Goal: Task Accomplishment & Management: Use online tool/utility

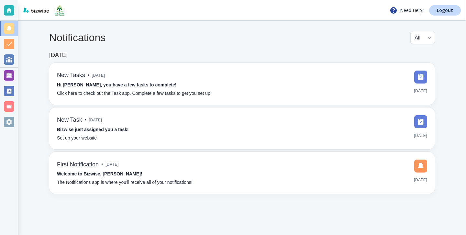
click at [17, 78] on div at bounding box center [9, 76] width 18 height 16
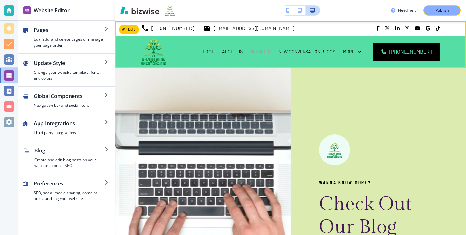
click at [271, 50] on p "SERVICES" at bounding box center [261, 52] width 20 height 6
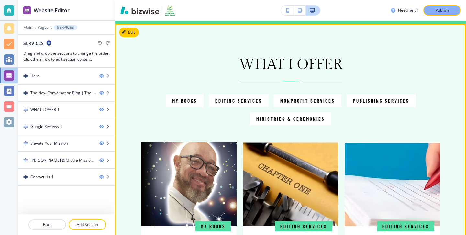
scroll to position [348, 0]
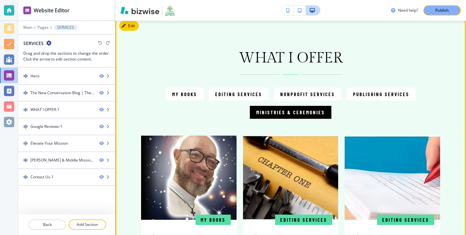
click at [317, 115] on p "Ministries & Ceremonies" at bounding box center [291, 113] width 69 height 8
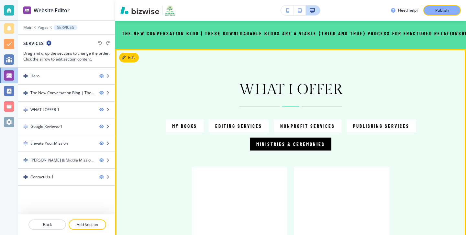
scroll to position [287, 0]
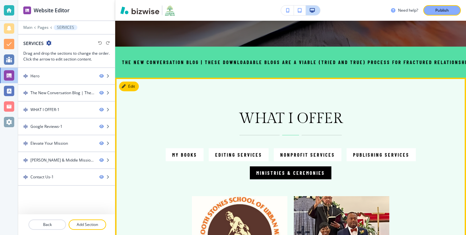
click at [280, 175] on p "Ministries & Ceremonies" at bounding box center [291, 173] width 69 height 8
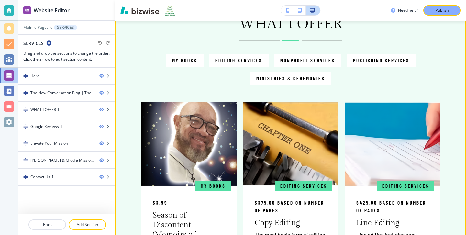
scroll to position [310, 0]
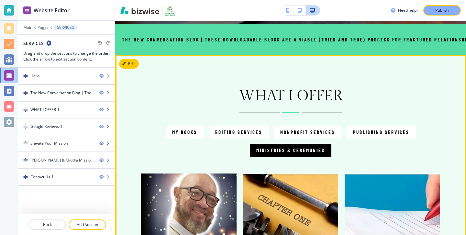
click at [292, 145] on button "Ministries & Ceremonies" at bounding box center [291, 150] width 82 height 13
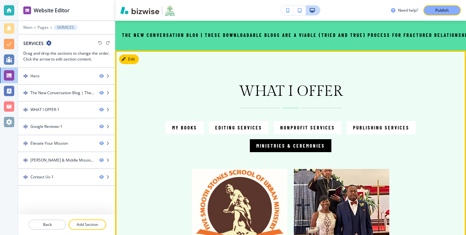
scroll to position [291, 0]
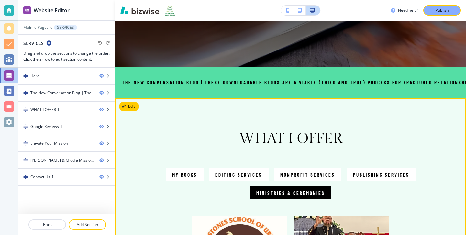
scroll to position [241, 0]
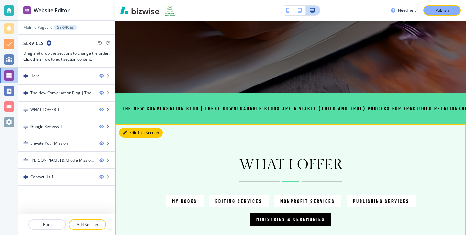
click at [127, 130] on button "Edit This Section" at bounding box center [141, 133] width 44 height 10
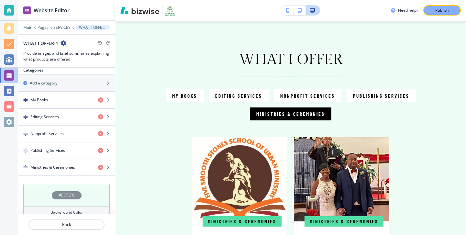
scroll to position [386, 0]
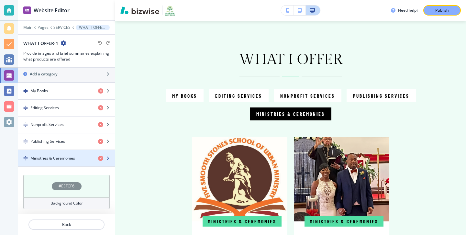
click at [79, 155] on div "button" at bounding box center [66, 152] width 97 height 5
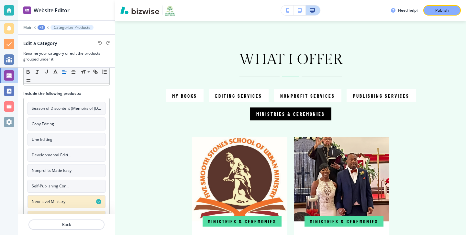
scroll to position [54, 0]
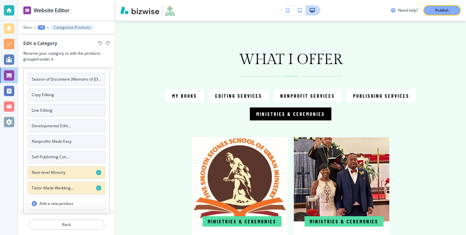
click at [73, 200] on button "Add a new product" at bounding box center [67, 203] width 78 height 13
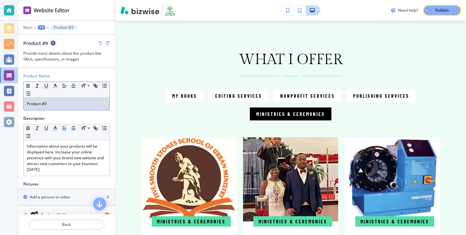
click at [70, 103] on p "Product #9" at bounding box center [66, 104] width 79 height 6
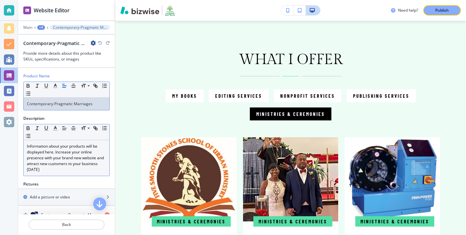
scroll to position [7, 0]
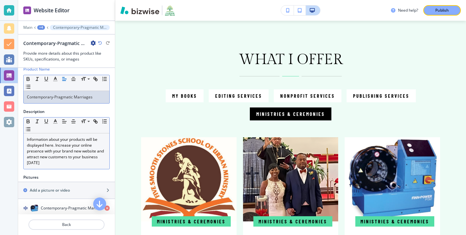
click at [92, 165] on p "Information about your products will be displayed here. Increase your online pr…" at bounding box center [66, 151] width 79 height 29
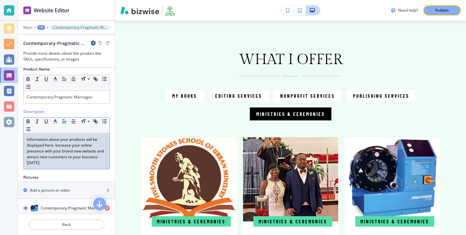
click at [92, 165] on p "Information about your products will be displayed here. Increase your online pr…" at bounding box center [66, 151] width 79 height 29
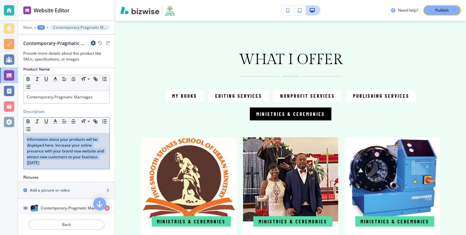
click at [92, 165] on p "Information about your products will be displayed here. Increase your online pr…" at bounding box center [66, 151] width 79 height 29
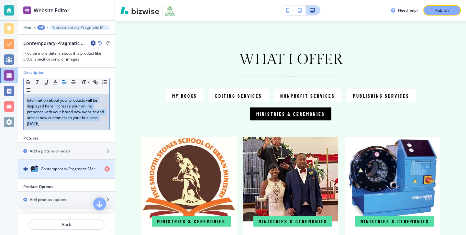
scroll to position [77, 0]
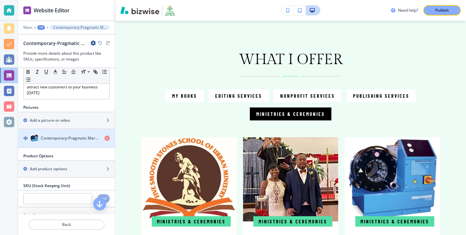
click at [75, 145] on div "button" at bounding box center [66, 144] width 97 height 5
click at [101, 138] on div "Contemporary-Pragmatic Marriages #1" at bounding box center [66, 138] width 97 height 8
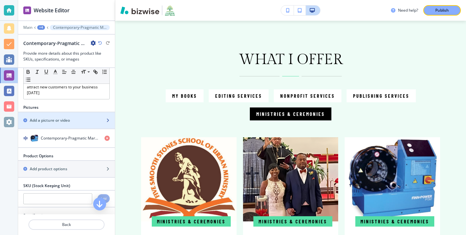
click at [105, 127] on div "button" at bounding box center [66, 125] width 97 height 5
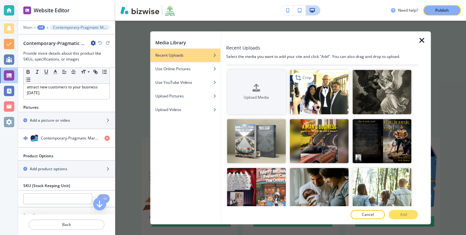
click at [311, 96] on img "button" at bounding box center [319, 92] width 59 height 44
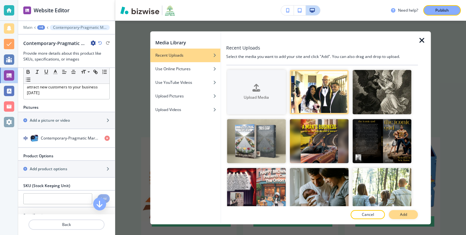
click at [405, 217] on p "Add" at bounding box center [403, 215] width 7 height 6
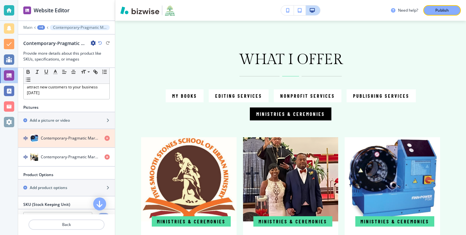
click at [107, 139] on icon "button" at bounding box center [107, 138] width 5 height 5
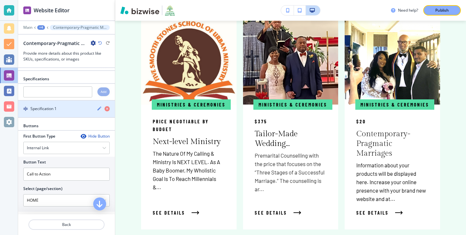
scroll to position [208, 0]
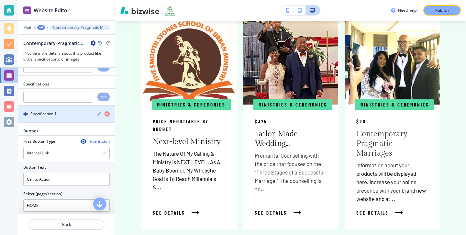
click at [82, 115] on div "Specification 1" at bounding box center [55, 114] width 74 height 6
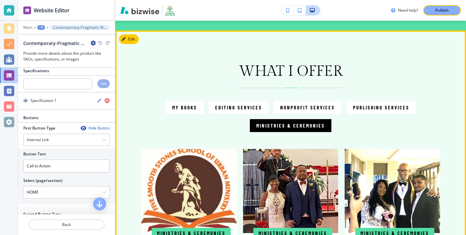
scroll to position [317, 0]
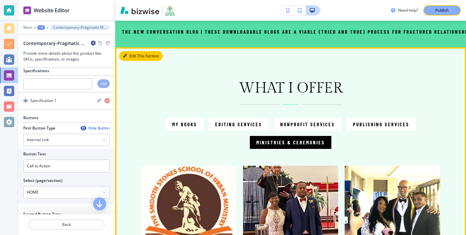
click at [132, 53] on button "Edit This Section" at bounding box center [141, 56] width 44 height 10
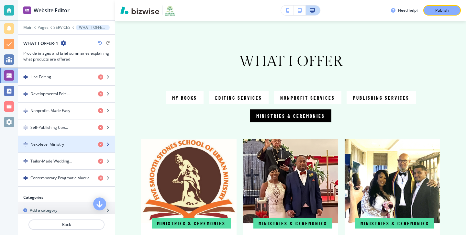
scroll to position [269, 0]
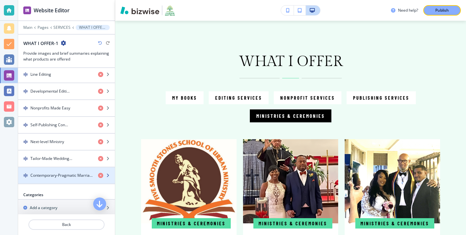
click at [74, 173] on h4 "Contemporary-Pragmatic Marriages" at bounding box center [61, 176] width 63 height 6
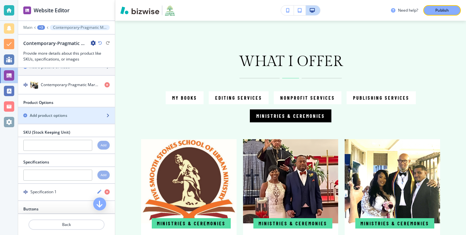
scroll to position [118, 0]
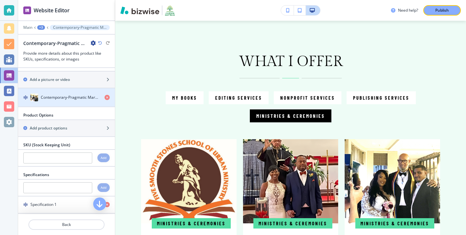
click at [67, 103] on div "button" at bounding box center [66, 103] width 97 height 5
click at [67, 102] on div "button" at bounding box center [66, 103] width 97 height 5
click at [67, 97] on h4 "Contemporary-Pragmatic Marriages #1" at bounding box center [70, 98] width 59 height 6
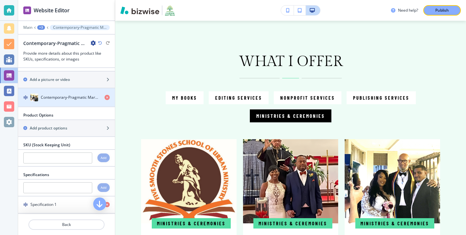
click at [67, 97] on h4 "Contemporary-Pragmatic Marriages #1" at bounding box center [70, 98] width 59 height 6
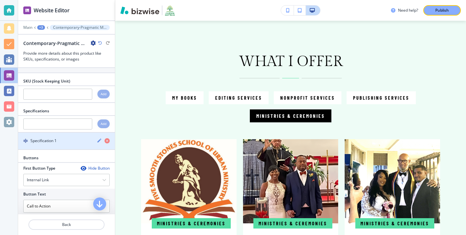
scroll to position [183, 0]
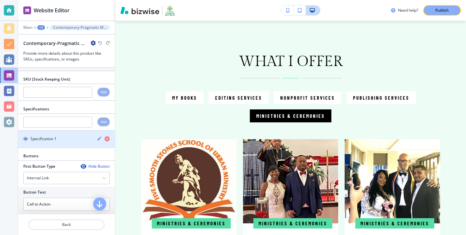
click at [88, 136] on div "Specification 1" at bounding box center [66, 139] width 97 height 6
click at [96, 137] on div "Specification 1" at bounding box center [66, 139] width 97 height 6
click at [99, 139] on icon "button" at bounding box center [100, 139] width 4 height 4
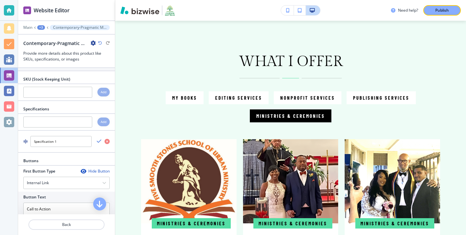
click at [87, 162] on div "Product Name Small Normal Large Huge Contemporary-Pragmatic Marriages Descripti…" at bounding box center [66, 141] width 97 height 146
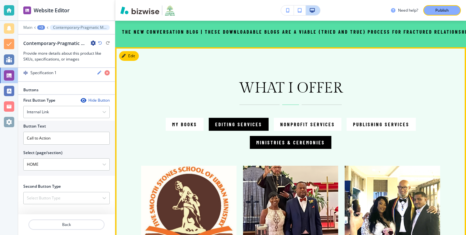
scroll to position [312, 0]
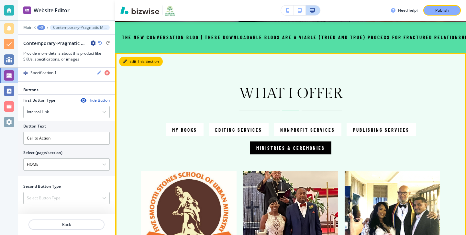
click at [135, 58] on button "Edit This Section" at bounding box center [141, 62] width 44 height 10
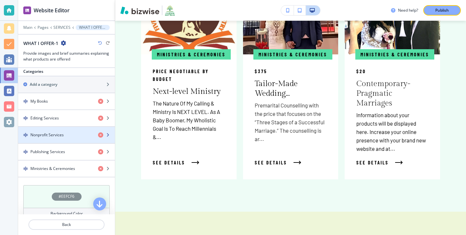
scroll to position [403, 0]
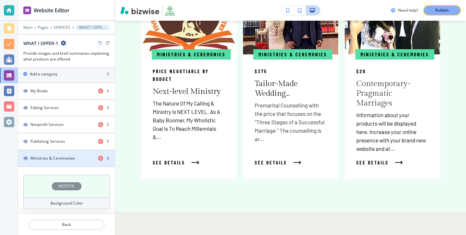
click at [67, 164] on div "button" at bounding box center [66, 163] width 97 height 5
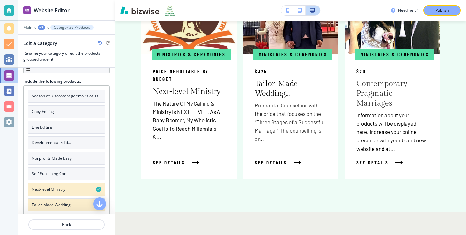
scroll to position [52, 0]
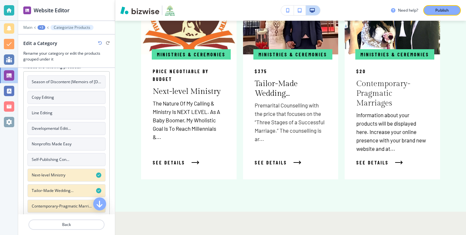
click at [60, 192] on h4 "Tailor-Made Wedding…" at bounding box center [53, 191] width 42 height 6
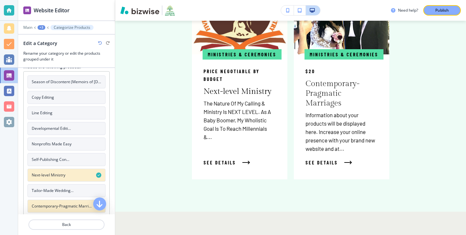
click at [60, 192] on h4 "Tailor-Made Wedding…" at bounding box center [53, 191] width 42 height 6
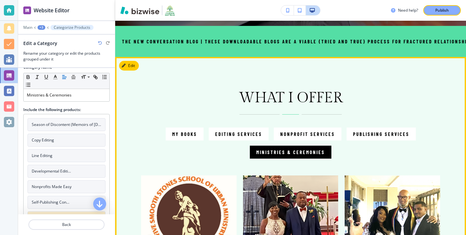
scroll to position [305, 0]
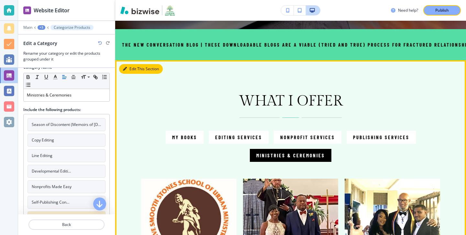
click at [130, 66] on button "Edit This Section" at bounding box center [141, 69] width 44 height 10
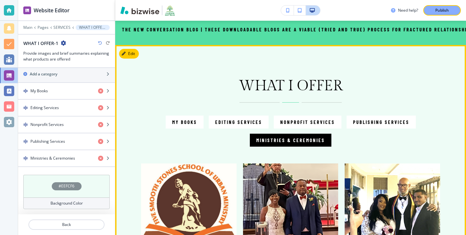
scroll to position [302, 0]
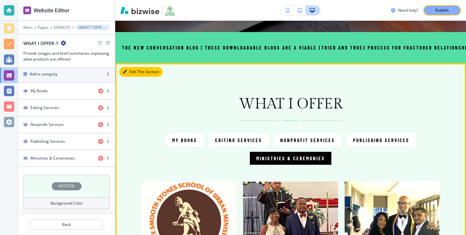
click at [138, 73] on button "Edit This Section" at bounding box center [141, 72] width 44 height 10
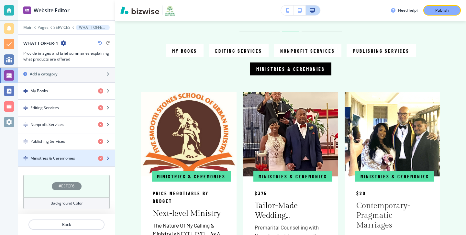
click at [80, 154] on div "button" at bounding box center [66, 152] width 97 height 5
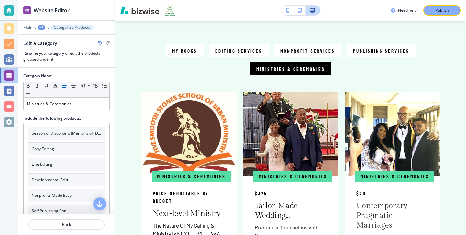
click at [80, 154] on button "Copy Editing" at bounding box center [67, 149] width 78 height 13
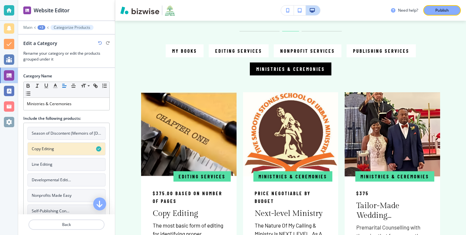
click at [80, 154] on button "Copy Editing" at bounding box center [67, 149] width 78 height 13
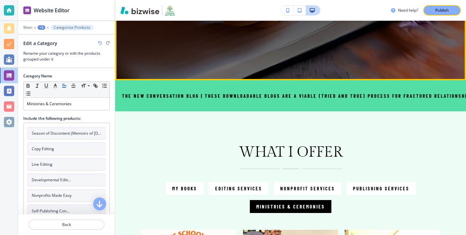
scroll to position [288, 0]
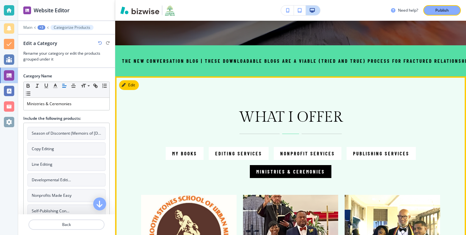
click at [190, 145] on div "WHAT I OFFER My Books Editing Services Nonprofit Services Publishing Services M…" at bounding box center [290, 143] width 299 height 69
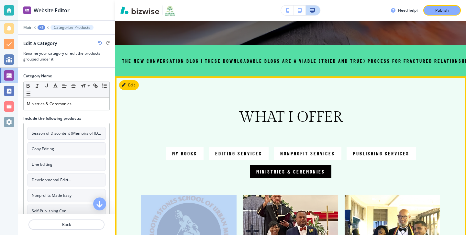
click at [190, 146] on div "WHAT I OFFER My Books Editing Services Nonprofit Services Publishing Services M…" at bounding box center [290, 143] width 299 height 69
click at [190, 150] on p "My Books" at bounding box center [184, 154] width 25 height 8
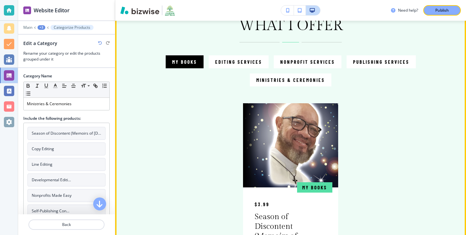
scroll to position [363, 0]
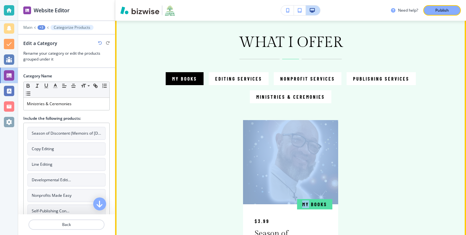
click at [308, 88] on div "My Books Editing Services Nonprofit Services Publishing Services Ministries & C…" at bounding box center [290, 87] width 299 height 31
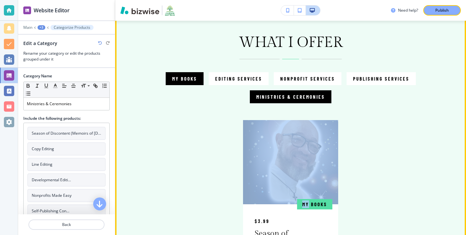
click at [308, 92] on button "Ministries & Ceremonies" at bounding box center [291, 96] width 82 height 13
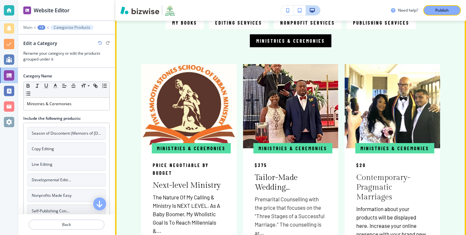
scroll to position [425, 0]
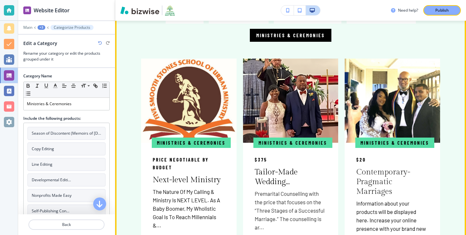
click at [384, 131] on img at bounding box center [393, 101] width 100 height 88
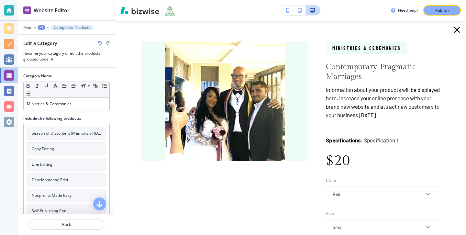
click at [340, 159] on h3 "$20" at bounding box center [383, 160] width 115 height 17
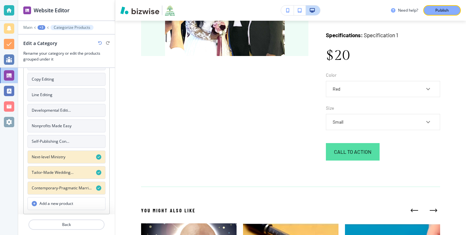
scroll to position [97, 0]
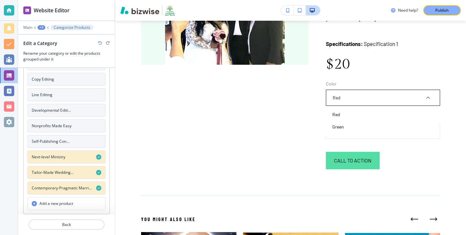
click at [355, 0] on body "Website Editor Main +3 Categorize Products Edit a Category Rename your category…" at bounding box center [233, 0] width 466 height 0
click at [355, 101] on div at bounding box center [233, 117] width 466 height 235
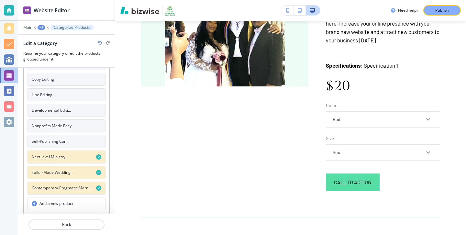
scroll to position [0, 0]
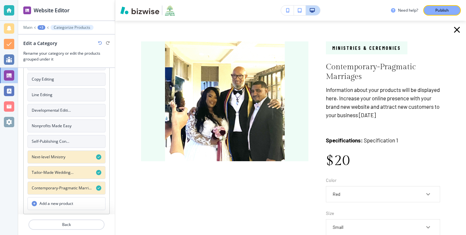
click at [455, 23] on div "Ministries & Ceremonies Contemporary-Pragmatic Marriages Information about your…" at bounding box center [290, 128] width 351 height 214
click at [455, 25] on icon "button" at bounding box center [457, 30] width 10 height 10
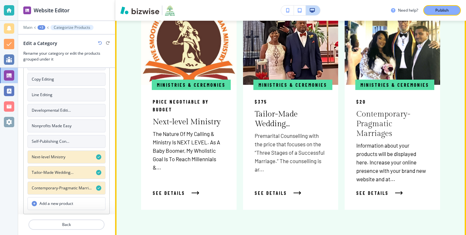
scroll to position [493, 0]
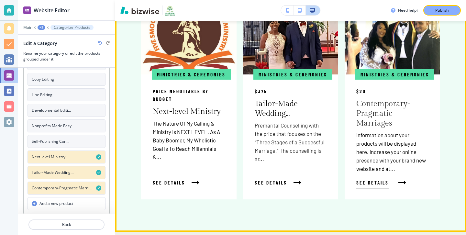
click at [383, 182] on span "See Details" at bounding box center [373, 183] width 32 height 8
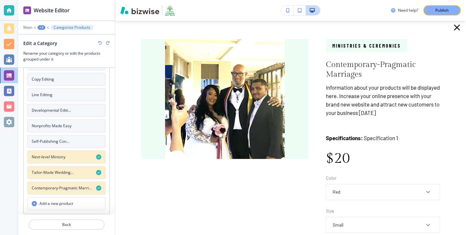
scroll to position [0, 0]
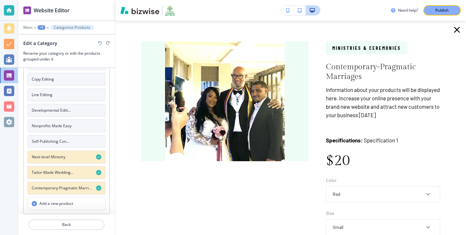
click at [453, 32] on icon "button" at bounding box center [457, 30] width 10 height 10
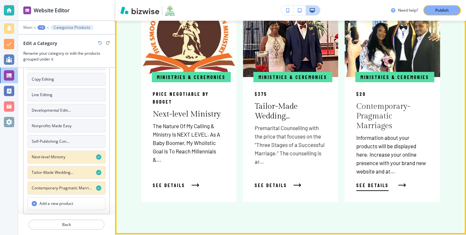
click at [370, 181] on span "See Details" at bounding box center [373, 185] width 32 height 8
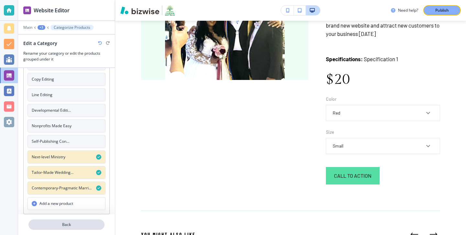
click at [75, 229] on button "Back" at bounding box center [67, 225] width 76 height 10
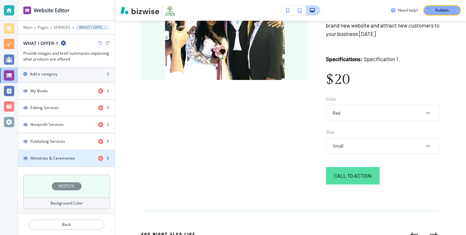
click at [82, 166] on div "button" at bounding box center [66, 163] width 97 height 5
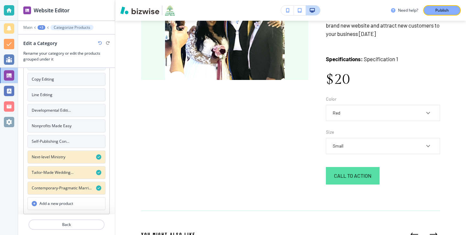
scroll to position [5, 0]
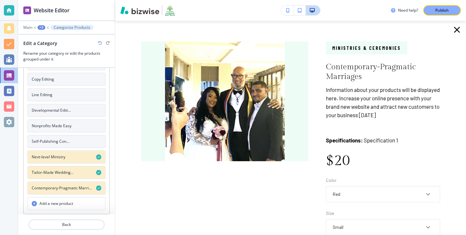
click at [459, 30] on icon "button" at bounding box center [457, 30] width 10 height 10
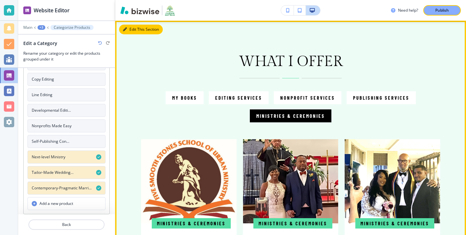
click at [133, 33] on button "Edit This Section" at bounding box center [141, 30] width 44 height 10
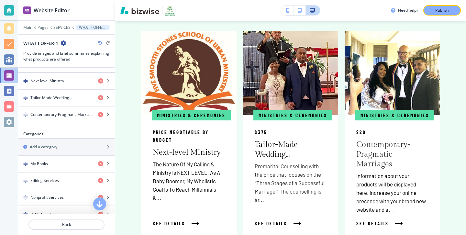
scroll to position [322, 0]
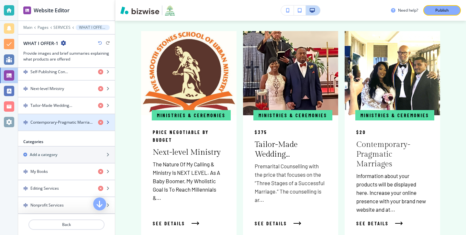
click at [75, 128] on div "button" at bounding box center [66, 127] width 97 height 5
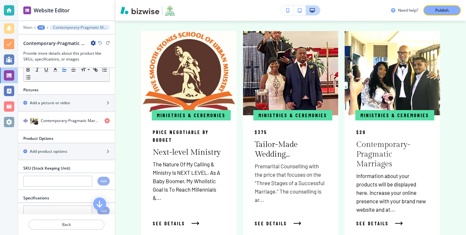
click at [75, 131] on div at bounding box center [66, 133] width 97 height 5
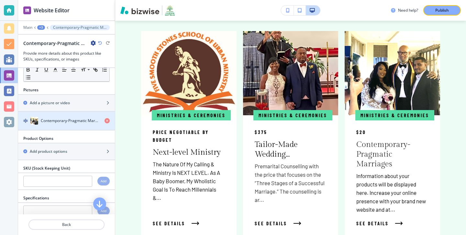
click at [77, 122] on h4 "Contemporary-Pragmatic Marriages #1" at bounding box center [70, 121] width 59 height 6
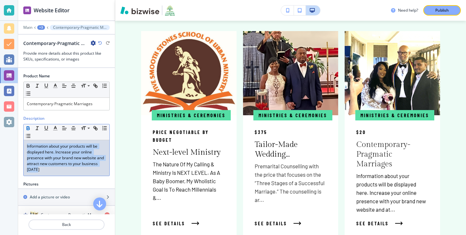
drag, startPoint x: 97, startPoint y: 174, endPoint x: 28, endPoint y: 131, distance: 81.2
click at [28, 131] on div "Small Normal Large Huge Information about your products will be displayed here.…" at bounding box center [66, 150] width 86 height 52
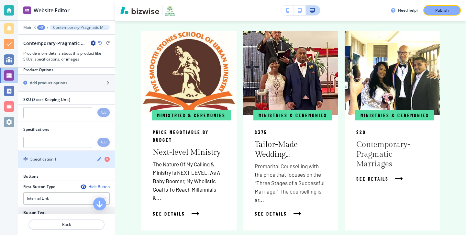
scroll to position [146, 0]
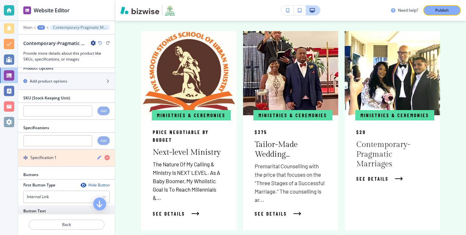
click at [106, 157] on icon "button" at bounding box center [107, 157] width 5 height 5
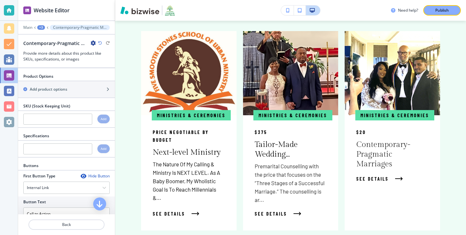
scroll to position [135, 0]
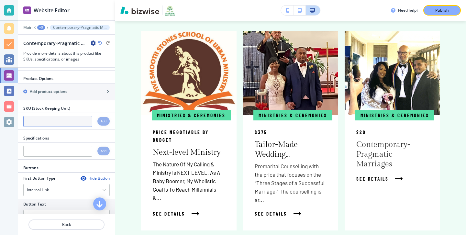
click at [73, 123] on input "text" at bounding box center [57, 121] width 69 height 11
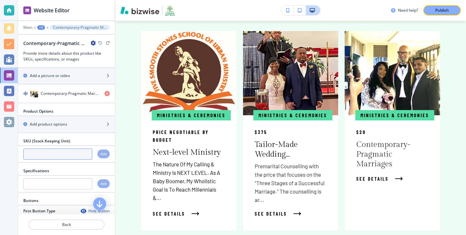
scroll to position [101, 0]
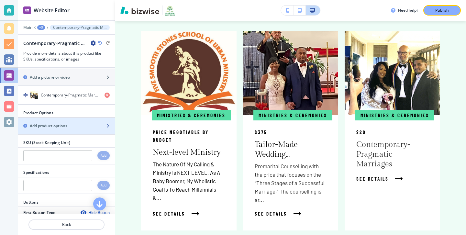
click at [80, 130] on div "button" at bounding box center [66, 131] width 97 height 5
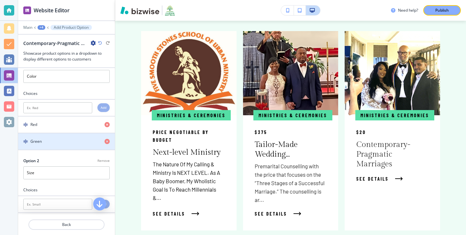
scroll to position [0, 0]
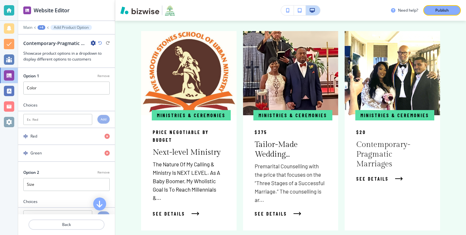
click at [104, 77] on p "Remove" at bounding box center [104, 76] width 12 height 5
type input "Size"
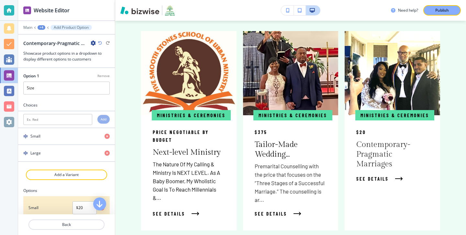
click at [105, 76] on p "Remove" at bounding box center [104, 76] width 12 height 5
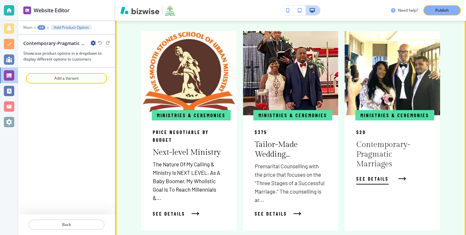
click at [392, 175] on button "See Details" at bounding box center [380, 179] width 47 height 8
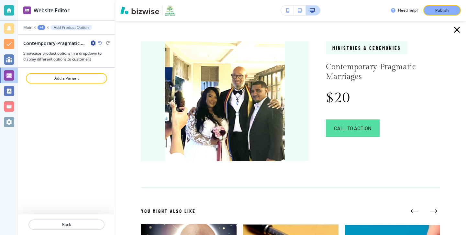
click at [449, 33] on div "Ministries & Ceremonies Contemporary-Pragmatic Marriages $20 Call to Action YOU…" at bounding box center [290, 128] width 351 height 214
click at [456, 32] on icon "button" at bounding box center [457, 30] width 10 height 10
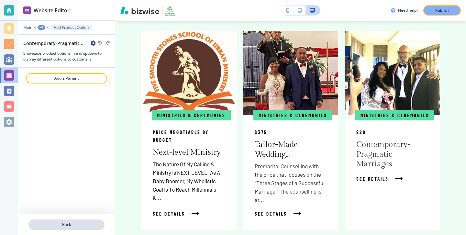
click at [72, 227] on p "Back" at bounding box center [66, 225] width 75 height 6
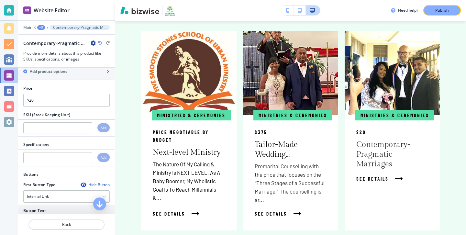
scroll to position [156, 0]
click at [67, 128] on input "text" at bounding box center [57, 127] width 69 height 11
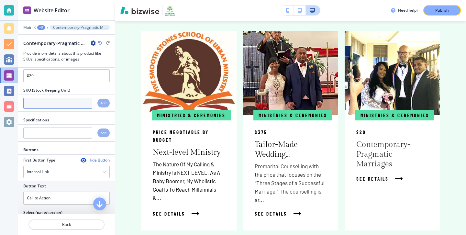
scroll to position [191, 0]
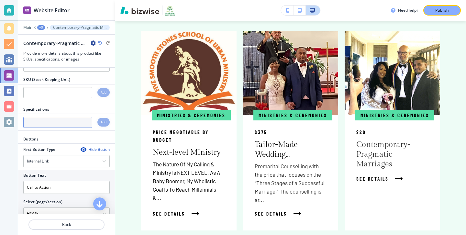
click at [68, 118] on input "text" at bounding box center [57, 122] width 69 height 11
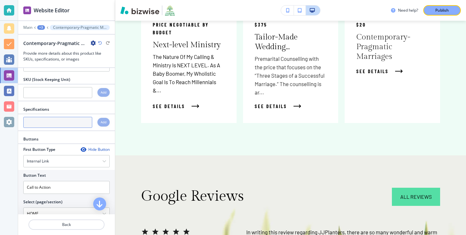
scroll to position [240, 0]
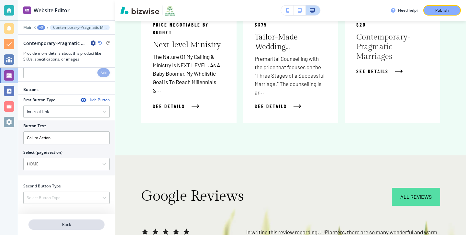
click at [84, 228] on button "Back" at bounding box center [67, 225] width 76 height 10
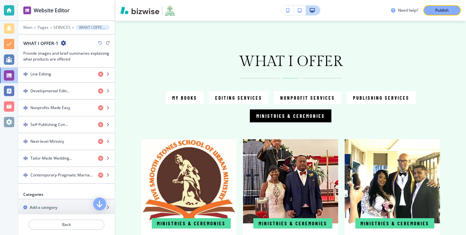
scroll to position [293, 0]
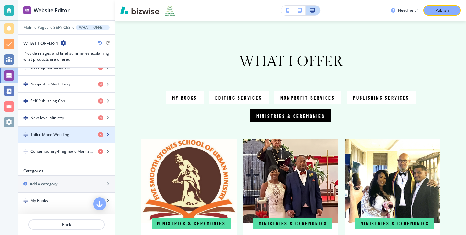
click at [66, 136] on h4 "Tailor-Made Wedding…" at bounding box center [51, 135] width 42 height 6
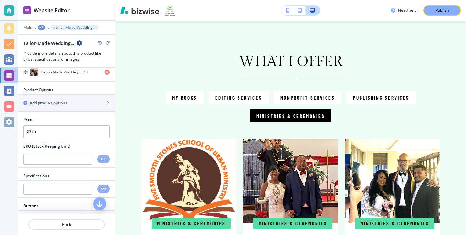
scroll to position [171, 0]
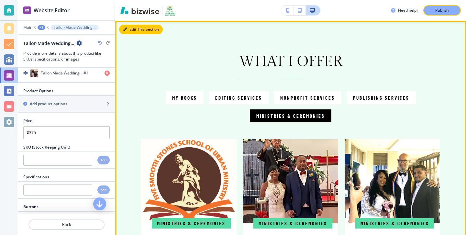
click at [136, 33] on button "Edit This Section" at bounding box center [141, 30] width 44 height 10
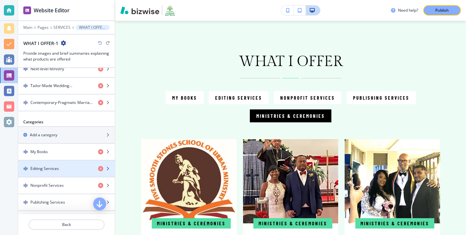
scroll to position [328, 0]
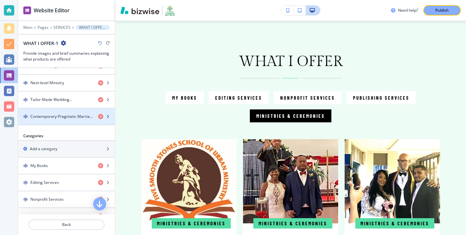
click at [79, 122] on div "button" at bounding box center [66, 122] width 97 height 5
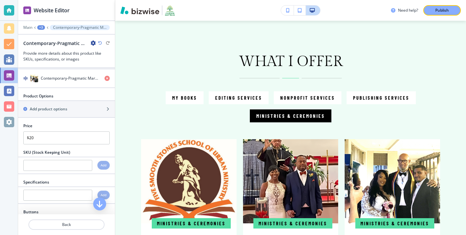
scroll to position [110, 0]
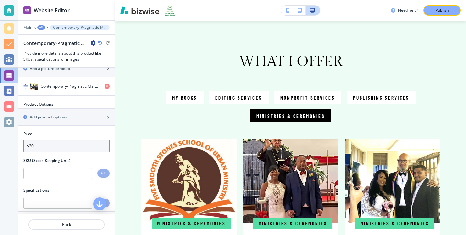
click at [68, 144] on input "$20" at bounding box center [66, 146] width 86 height 13
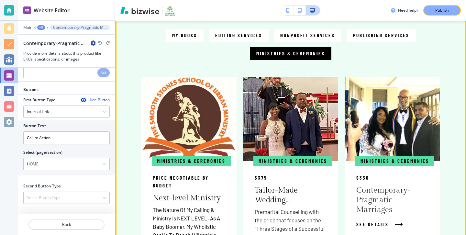
scroll to position [420, 0]
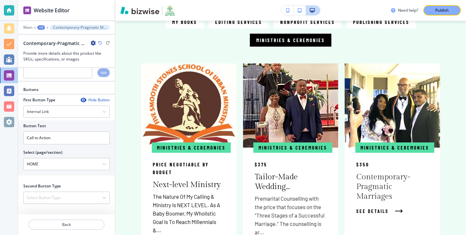
type input "$350"
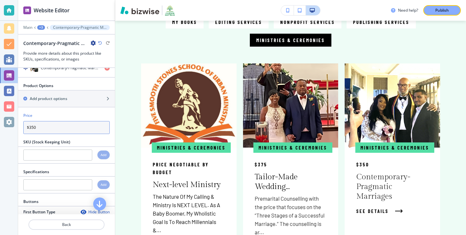
scroll to position [0, 0]
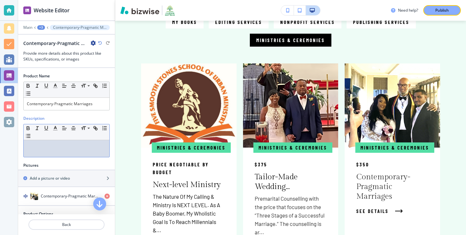
click at [75, 143] on div at bounding box center [67, 148] width 86 height 17
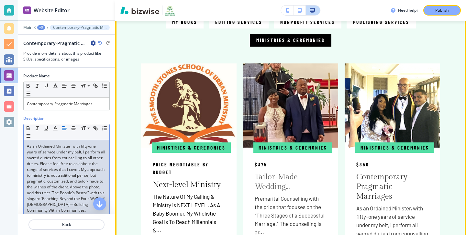
scroll to position [496, 0]
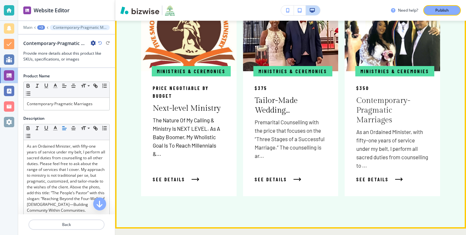
click at [399, 173] on div "Ministries & Ceremonies $350 Contemporary-Pragmatic Marriages As an Ordained Mi…" at bounding box center [393, 133] width 96 height 125
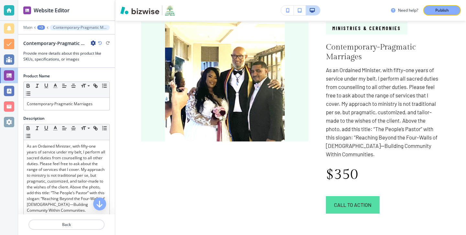
scroll to position [21, 0]
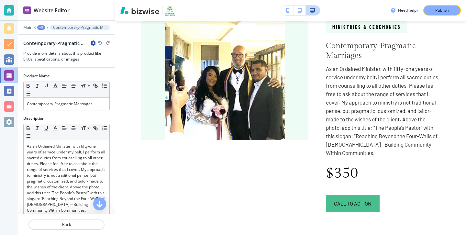
click at [372, 195] on button "Call to Action" at bounding box center [353, 203] width 54 height 17
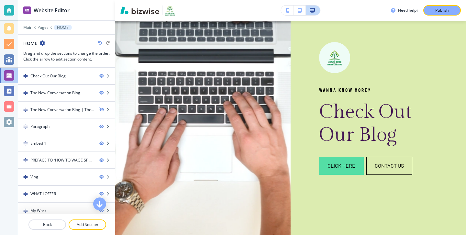
scroll to position [0, 0]
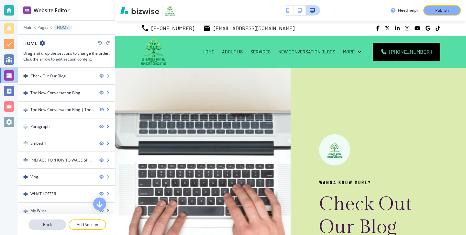
click at [40, 224] on p "Back" at bounding box center [47, 225] width 36 height 6
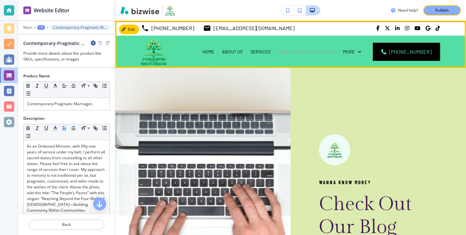
click at [309, 49] on p "NEW CONVERSATION BLOGS" at bounding box center [307, 52] width 57 height 6
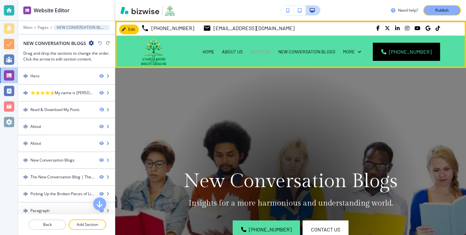
click at [271, 51] on p "SERVICES" at bounding box center [261, 52] width 20 height 6
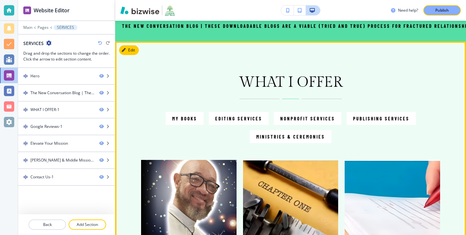
scroll to position [328, 0]
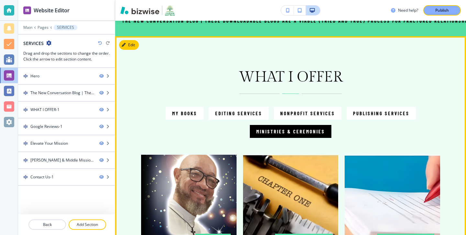
click at [272, 129] on p "Ministries & Ceremonies" at bounding box center [291, 132] width 69 height 8
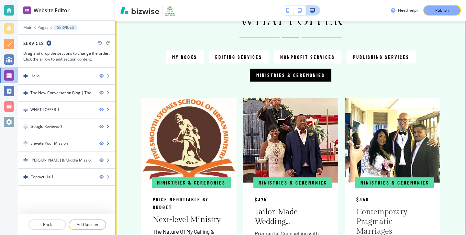
scroll to position [465, 0]
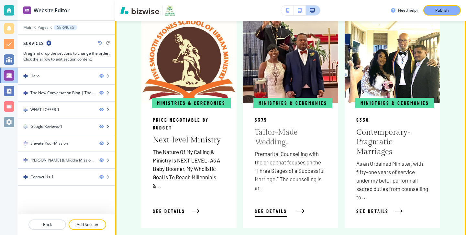
click at [299, 212] on icon "button" at bounding box center [301, 211] width 8 height 4
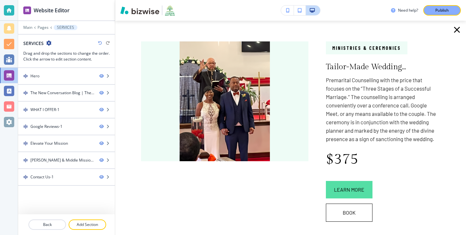
scroll to position [3, 0]
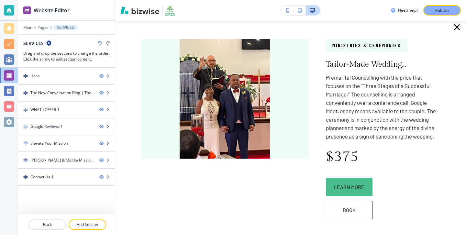
click at [336, 183] on button "learn more" at bounding box center [349, 186] width 47 height 17
click at [340, 191] on button "learn more" at bounding box center [349, 186] width 47 height 17
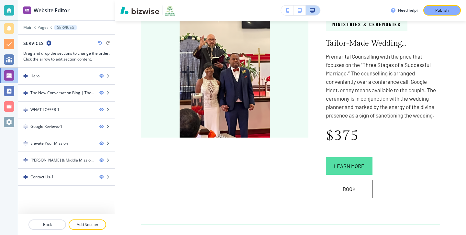
scroll to position [49, 0]
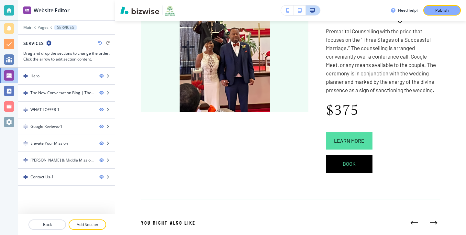
click at [335, 167] on button "book" at bounding box center [349, 164] width 47 height 18
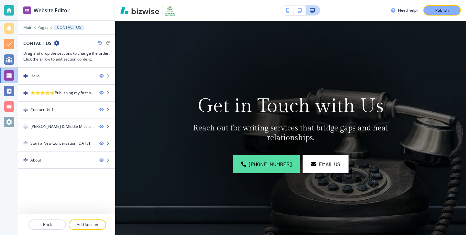
scroll to position [0, 0]
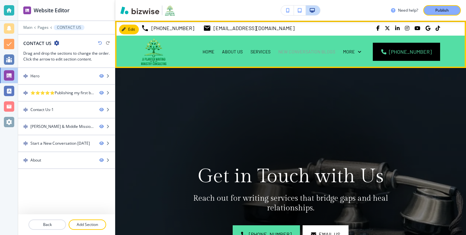
click at [334, 52] on p "NEW CONVERSATION BLOGS" at bounding box center [307, 52] width 57 height 6
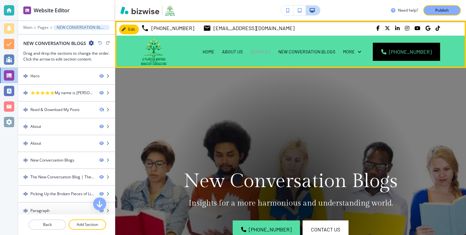
click at [271, 53] on p "SERVICES" at bounding box center [261, 52] width 20 height 6
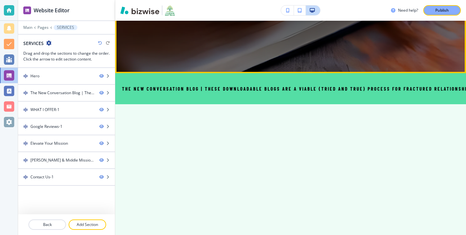
scroll to position [319, 0]
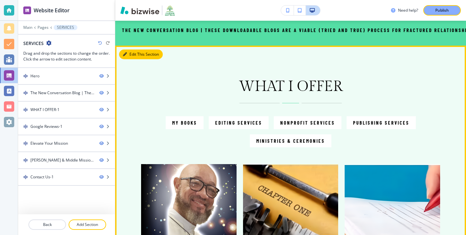
click at [136, 59] on button "Edit This Section" at bounding box center [141, 55] width 44 height 10
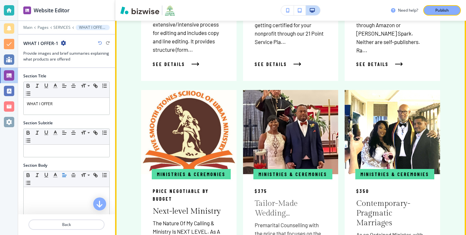
scroll to position [899, 0]
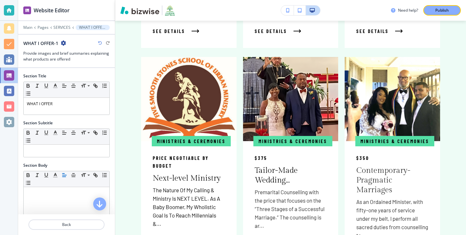
click at [376, 225] on div "Ministries & Ceremonies $350 Contemporary-Pragmatic Marriages As an Ordained Mi…" at bounding box center [393, 203] width 96 height 125
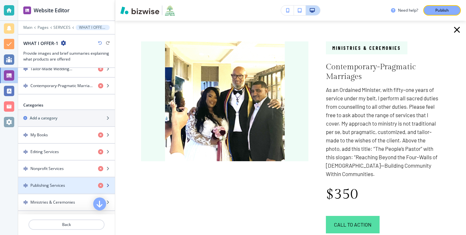
scroll to position [325, 0]
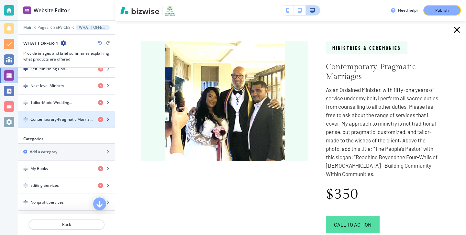
click at [81, 121] on h4 "Contemporary-Pragmatic Marriages" at bounding box center [61, 120] width 63 height 6
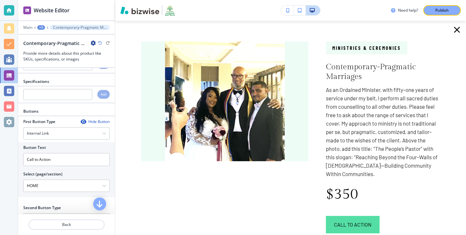
scroll to position [284, 0]
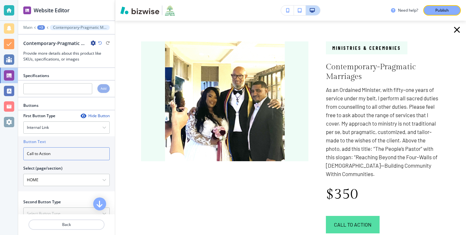
click at [71, 152] on input "Call to Action" at bounding box center [66, 153] width 86 height 13
drag, startPoint x: 70, startPoint y: 159, endPoint x: 11, endPoint y: 149, distance: 60.1
click at [11, 148] on div "Website Editor Main +3 Contemporary-Pragmatic Marriages Contemporary-Pragmatic …" at bounding box center [233, 117] width 466 height 235
type input "Book"
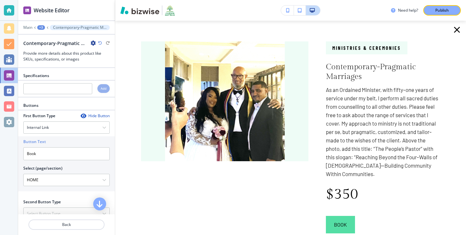
click at [23, 187] on div "Button Text Book Select (page/section) HOME HOME HOME | Check Out Our Blog HOME…" at bounding box center [66, 163] width 97 height 55
click at [32, 184] on \(page\/section\) "HOME" at bounding box center [63, 180] width 79 height 11
click at [103, 179] on icon "button" at bounding box center [104, 180] width 4 height 4
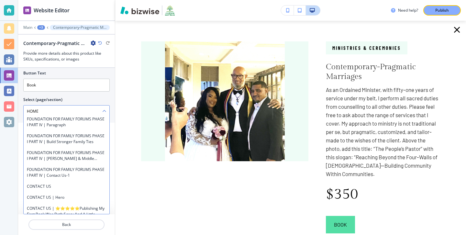
scroll to position [2752, 0]
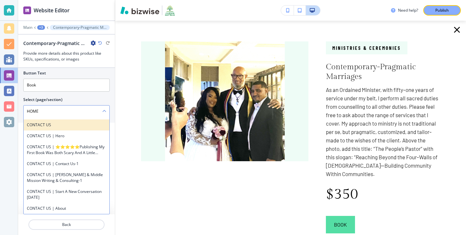
click at [76, 129] on div "CONTACT US" at bounding box center [67, 125] width 86 height 11
type \(page\/section\) "CONTACT US"
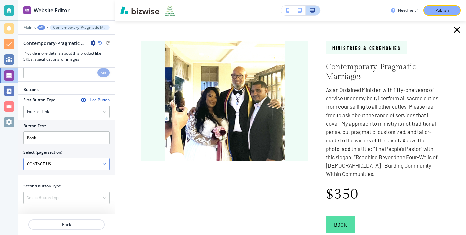
scroll to position [300, 0]
click at [332, 224] on button "Book" at bounding box center [340, 224] width 29 height 17
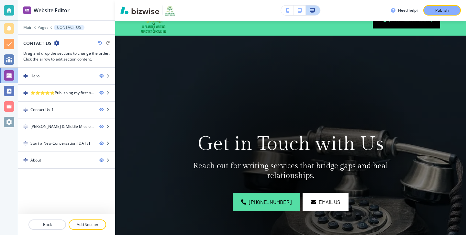
scroll to position [0, 0]
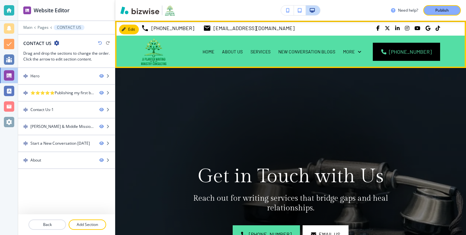
click at [273, 45] on div "SERVICES" at bounding box center [261, 52] width 28 height 32
click at [271, 53] on p "SERVICES" at bounding box center [261, 52] width 20 height 6
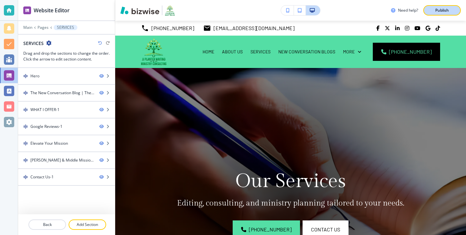
click at [455, 6] on button "Publish" at bounding box center [443, 10] width 38 height 10
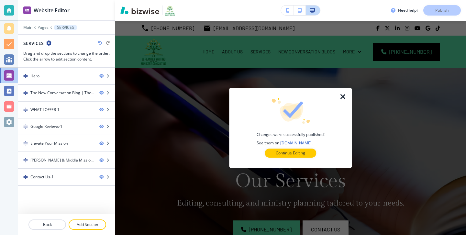
click at [346, 96] on icon "button" at bounding box center [344, 97] width 8 height 8
